Goal: Task Accomplishment & Management: Complete application form

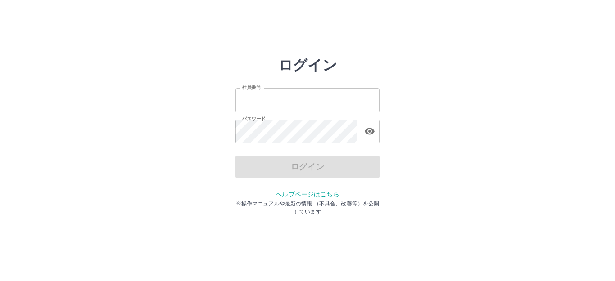
type input "*******"
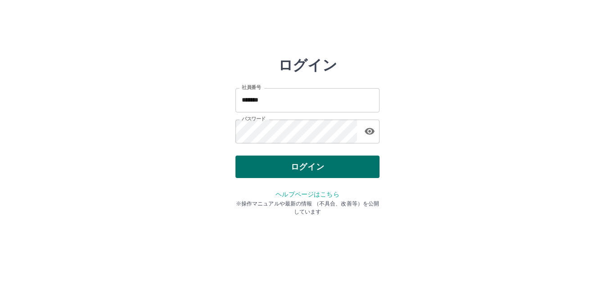
click at [315, 172] on div "ログイン" at bounding box center [307, 167] width 144 height 23
click at [315, 172] on button "ログイン" at bounding box center [307, 167] width 144 height 23
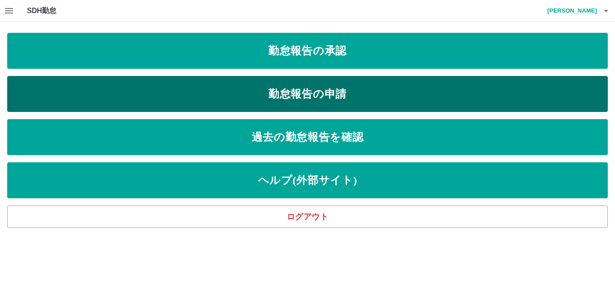
click at [315, 94] on link "勤怠報告の申請" at bounding box center [307, 94] width 600 height 36
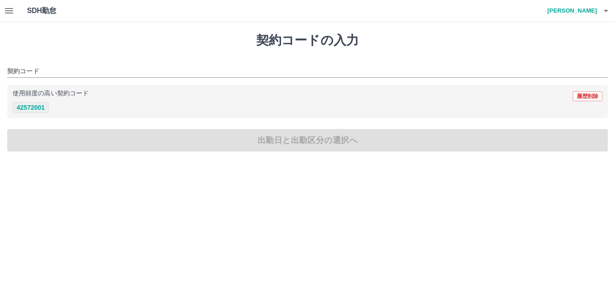
click at [40, 111] on button "42572001" at bounding box center [31, 107] width 36 height 11
type input "********"
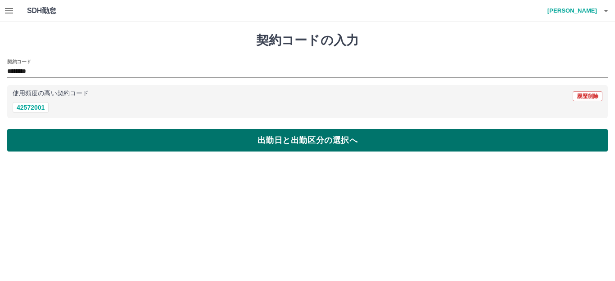
click at [59, 145] on button "出勤日と出勤区分の選択へ" at bounding box center [307, 140] width 600 height 23
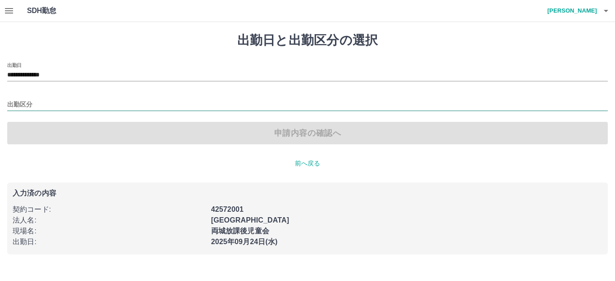
click at [30, 105] on input "出勤区分" at bounding box center [307, 104] width 600 height 11
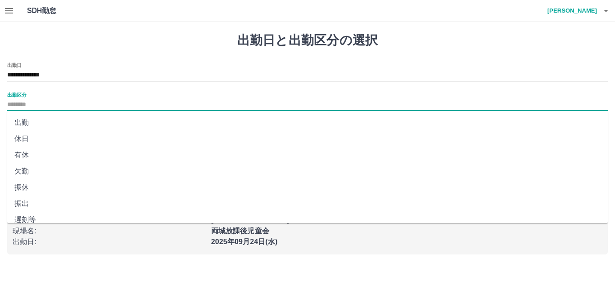
click at [27, 123] on li "出勤" at bounding box center [307, 123] width 600 height 16
type input "**"
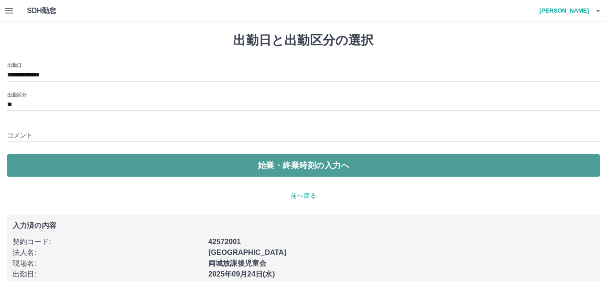
click at [230, 159] on button "始業・終業時刻の入力へ" at bounding box center [303, 165] width 593 height 23
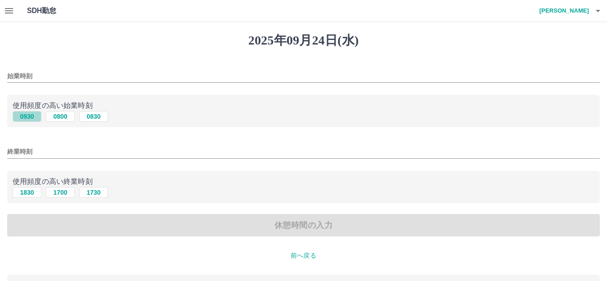
click at [30, 116] on button "0930" at bounding box center [27, 116] width 29 height 11
type input "****"
click at [27, 193] on button "1830" at bounding box center [27, 192] width 29 height 11
type input "****"
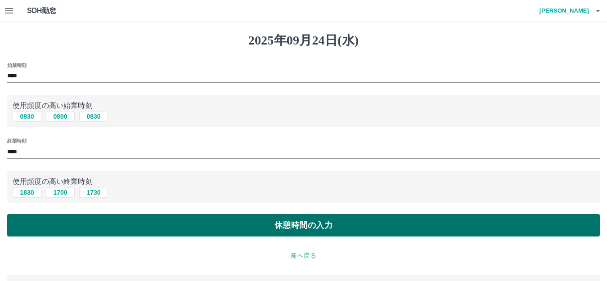
click at [46, 224] on button "休憩時間の入力" at bounding box center [303, 225] width 593 height 23
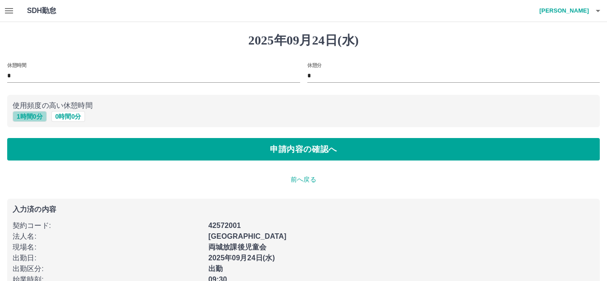
click at [27, 117] on button "1 時間 0 分" at bounding box center [30, 116] width 34 height 11
type input "*"
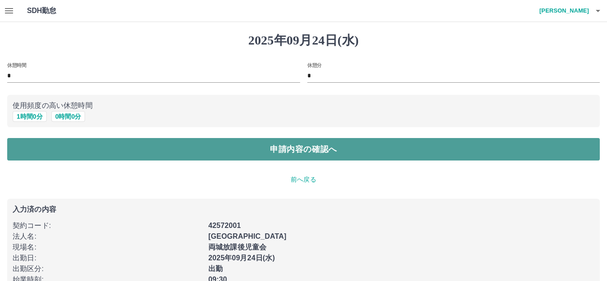
drag, startPoint x: 41, startPoint y: 149, endPoint x: 47, endPoint y: 149, distance: 6.8
click at [41, 149] on button "申請内容の確認へ" at bounding box center [303, 149] width 593 height 23
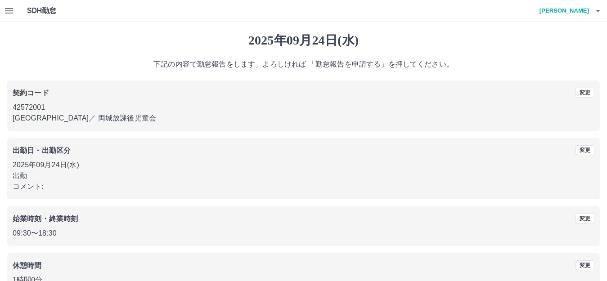
scroll to position [56, 0]
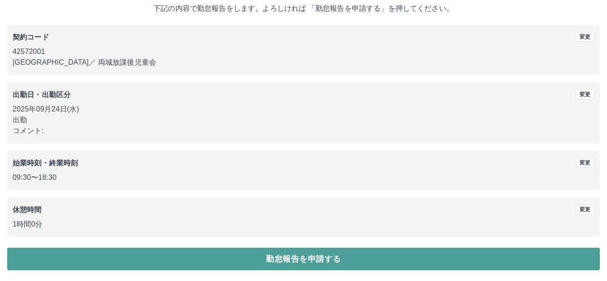
click at [278, 262] on button "勤怠報告を申請する" at bounding box center [303, 259] width 593 height 23
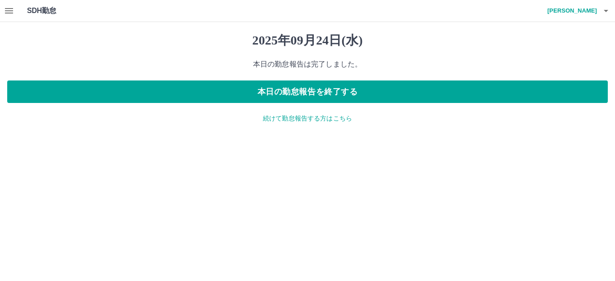
click at [0, 10] on button "button" at bounding box center [9, 11] width 18 height 22
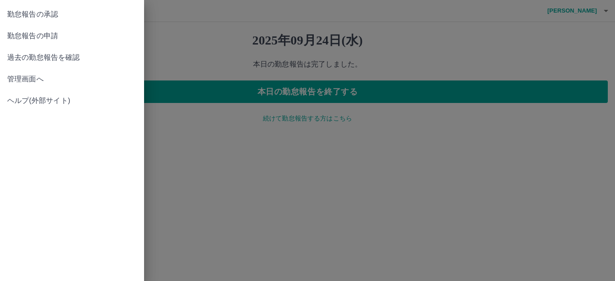
click at [51, 9] on span "勤怠報告の承認" at bounding box center [72, 14] width 130 height 11
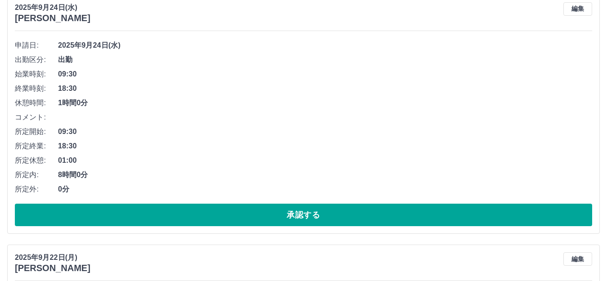
scroll to position [180, 0]
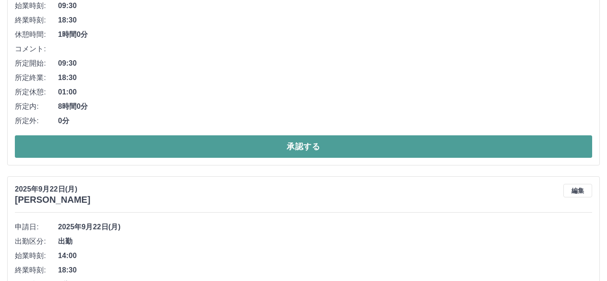
click at [263, 146] on button "承認する" at bounding box center [304, 146] width 578 height 23
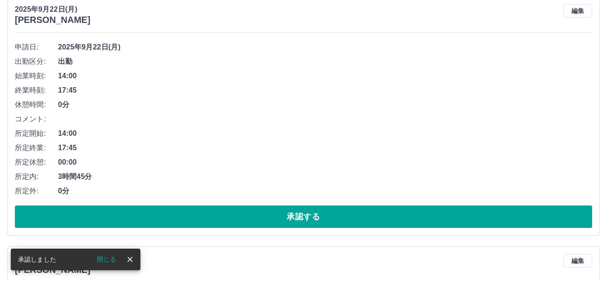
scroll to position [110, 0]
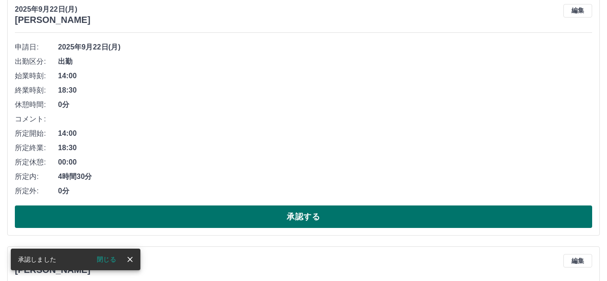
click at [172, 218] on button "承認する" at bounding box center [304, 217] width 578 height 23
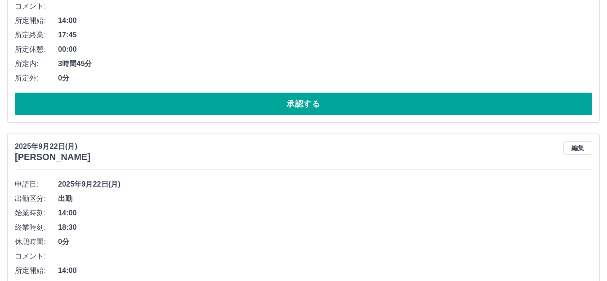
scroll to position [225, 0]
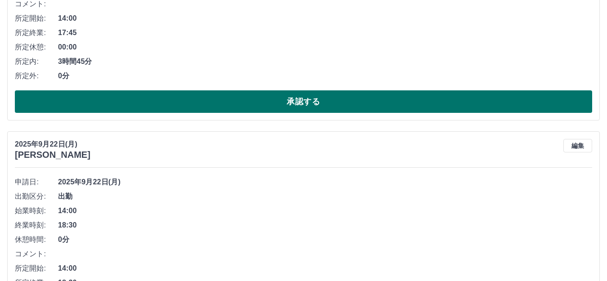
click at [293, 107] on button "承認する" at bounding box center [304, 101] width 578 height 23
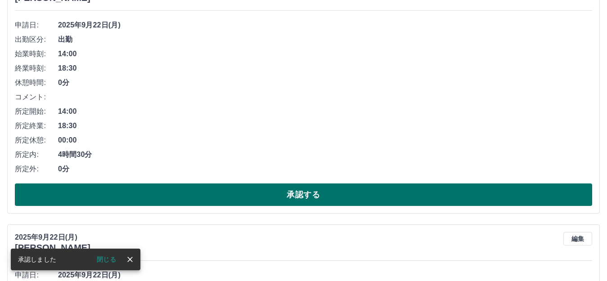
scroll to position [135, 0]
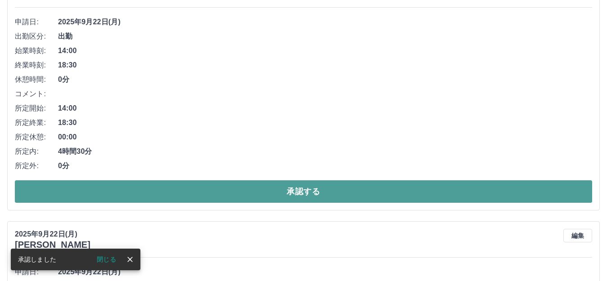
drag, startPoint x: 201, startPoint y: 194, endPoint x: 116, endPoint y: 208, distance: 85.8
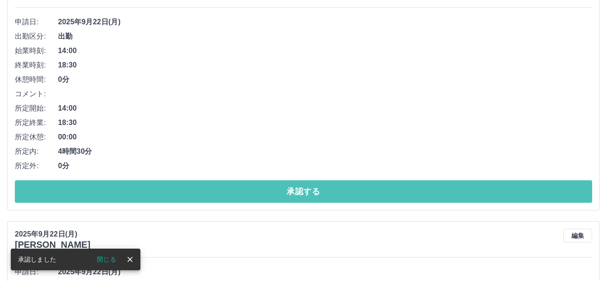
click at [202, 194] on button "承認する" at bounding box center [304, 192] width 578 height 23
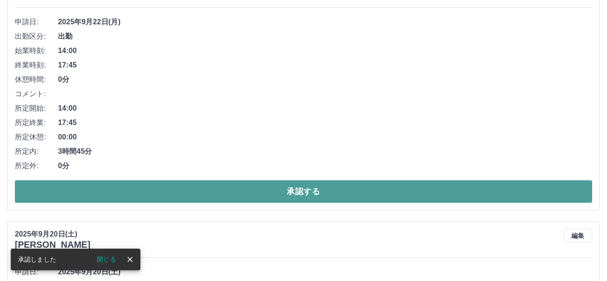
drag, startPoint x: 208, startPoint y: 190, endPoint x: 193, endPoint y: 195, distance: 15.5
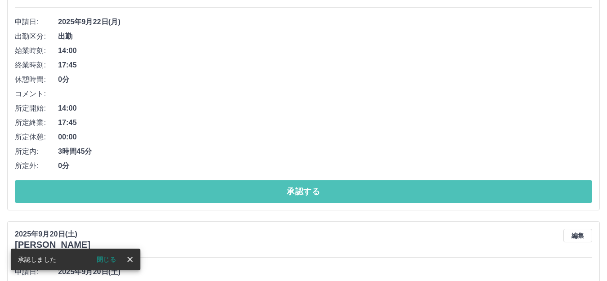
click at [208, 191] on button "承認する" at bounding box center [304, 192] width 578 height 23
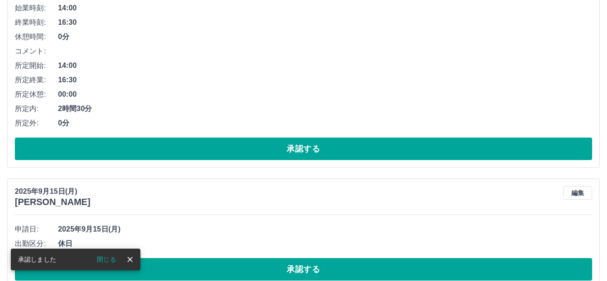
scroll to position [180, 0]
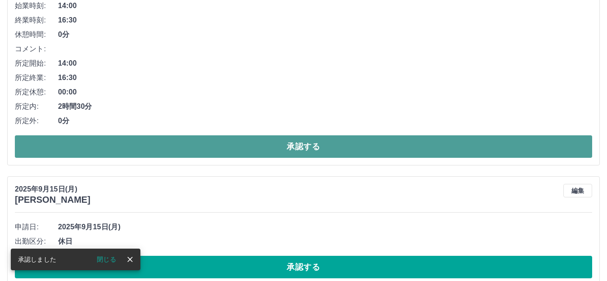
click at [223, 153] on button "承認する" at bounding box center [304, 146] width 578 height 23
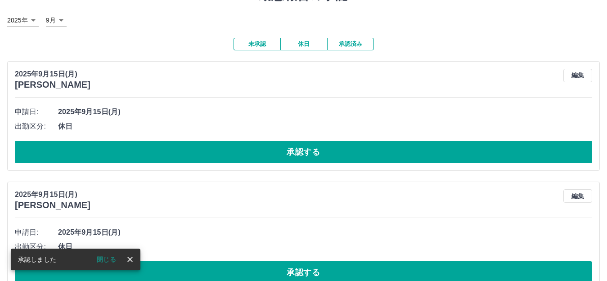
scroll to position [0, 0]
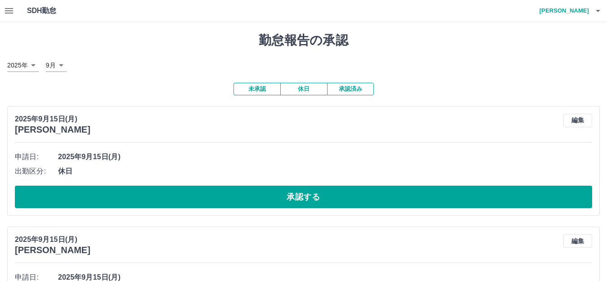
click at [3, 10] on button "button" at bounding box center [9, 11] width 18 height 22
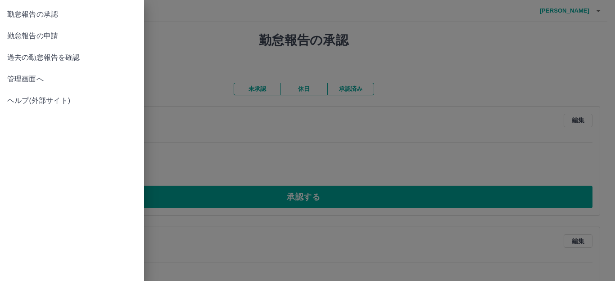
click at [42, 79] on span "管理画面へ" at bounding box center [72, 79] width 130 height 11
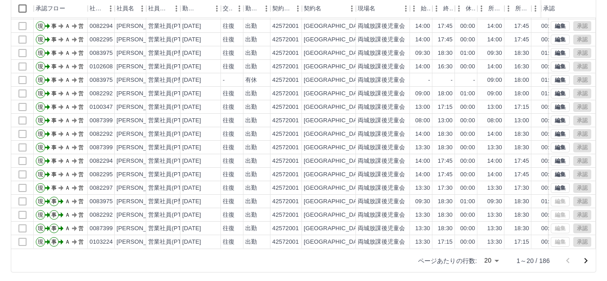
scroll to position [99, 0]
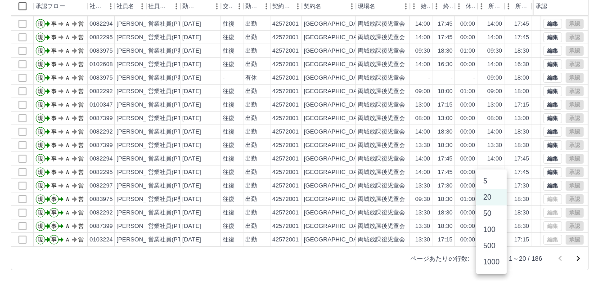
click at [498, 261] on body "SDH勤怠 [PERSON_NAME] 勤務実績承認 前月 [DATE] 次月 今月 月選択 承認モード 削除モード 一括承認 列一覧 0 フィルター 行間隔…" at bounding box center [303, 91] width 607 height 380
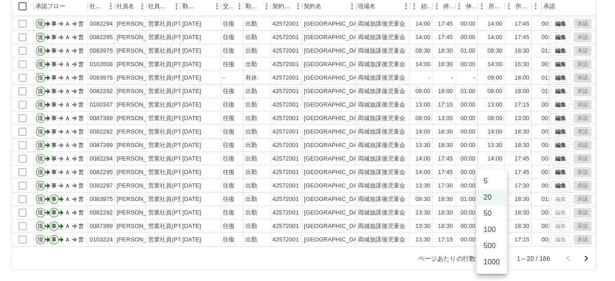
click at [496, 262] on li "1000" at bounding box center [491, 262] width 31 height 16
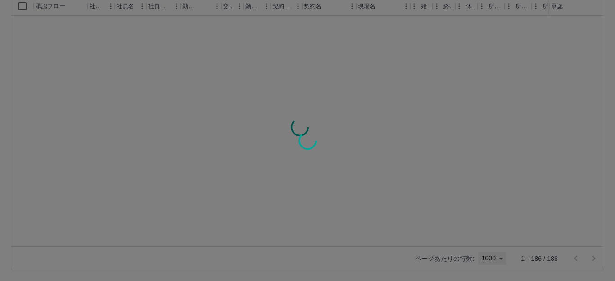
type input "****"
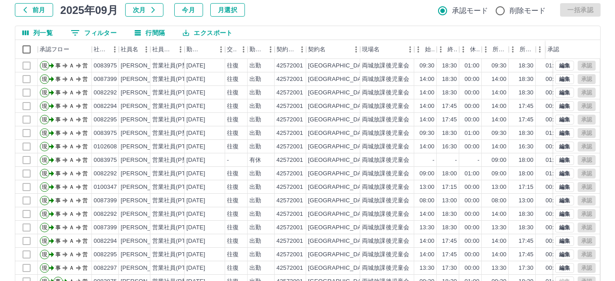
scroll to position [0, 0]
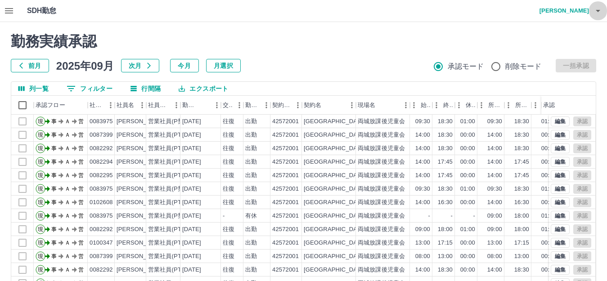
click at [598, 13] on icon "button" at bounding box center [598, 10] width 11 height 11
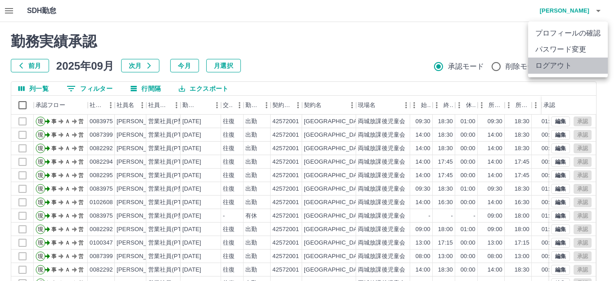
click at [557, 62] on li "ログアウト" at bounding box center [568, 66] width 80 height 16
